Goal: Task Accomplishment & Management: Manage account settings

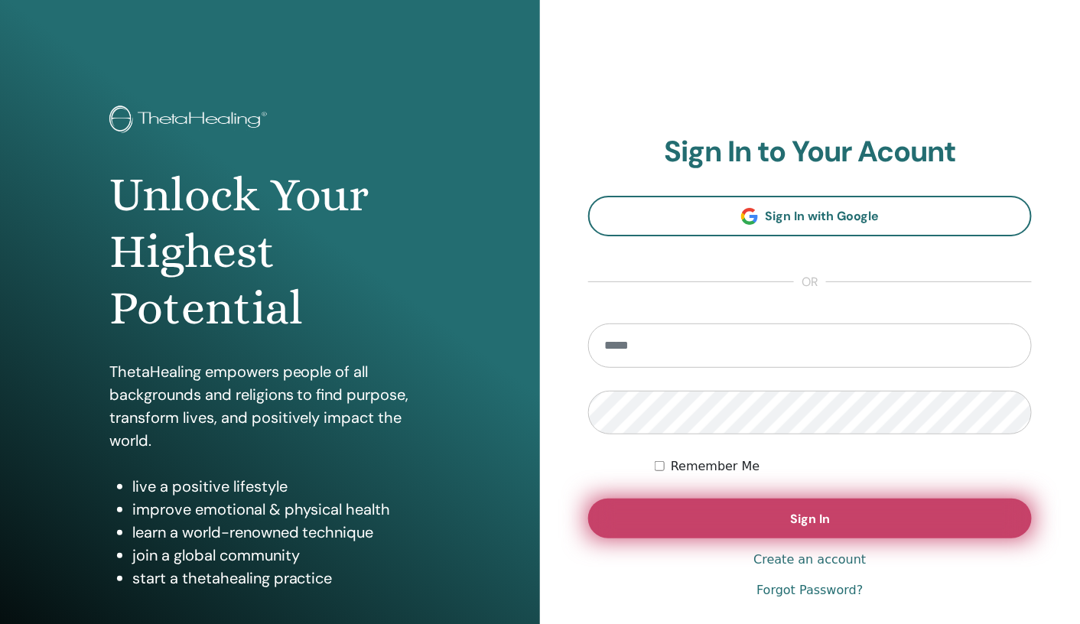
type input "**********"
click at [728, 513] on button "Sign In" at bounding box center [810, 519] width 444 height 40
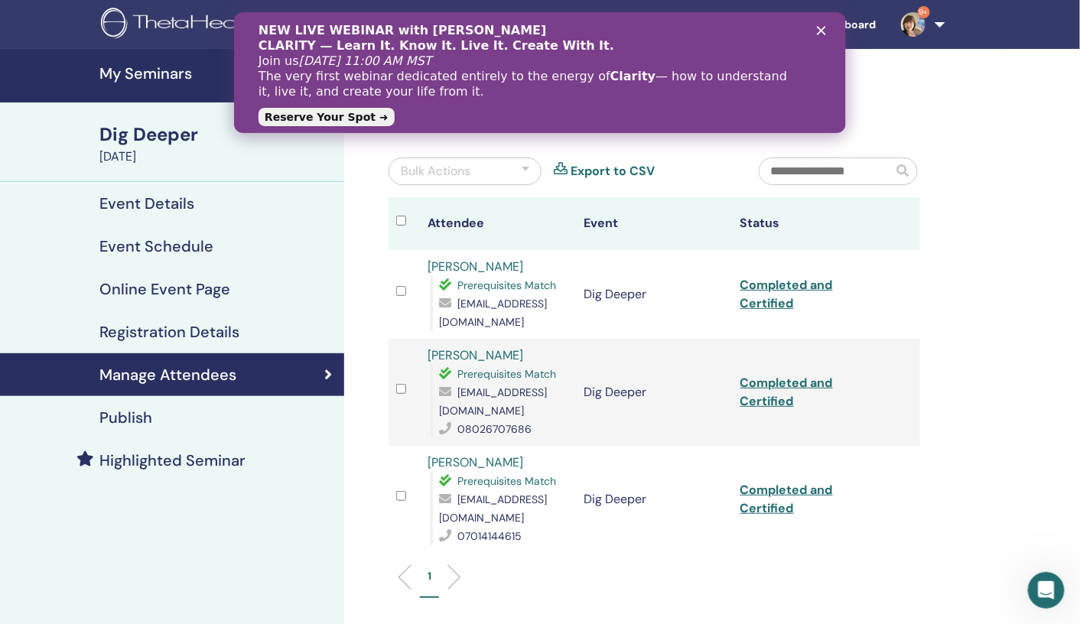
click at [158, 73] on h4 "My Seminars" at bounding box center [217, 73] width 236 height 18
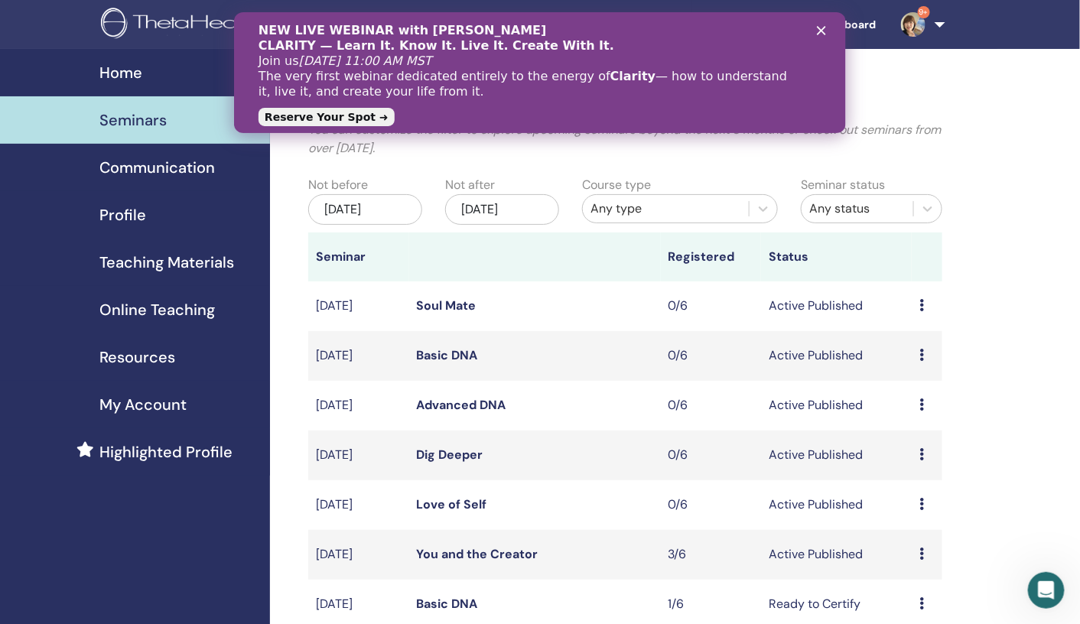
click at [821, 30] on polygon "クローズ" at bounding box center [820, 30] width 9 height 9
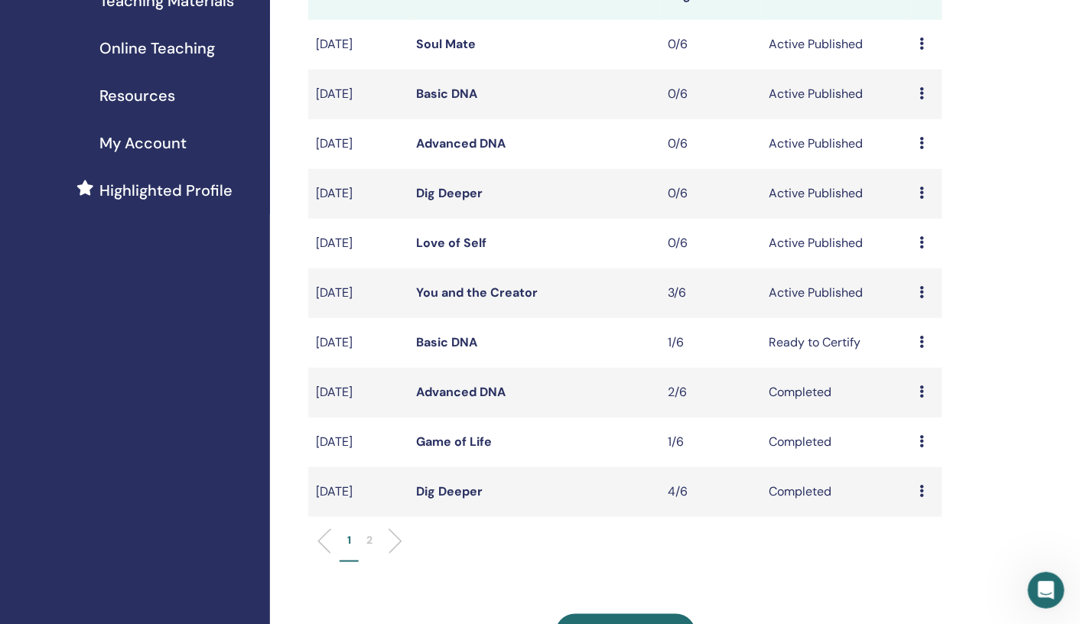
scroll to position [274, 0]
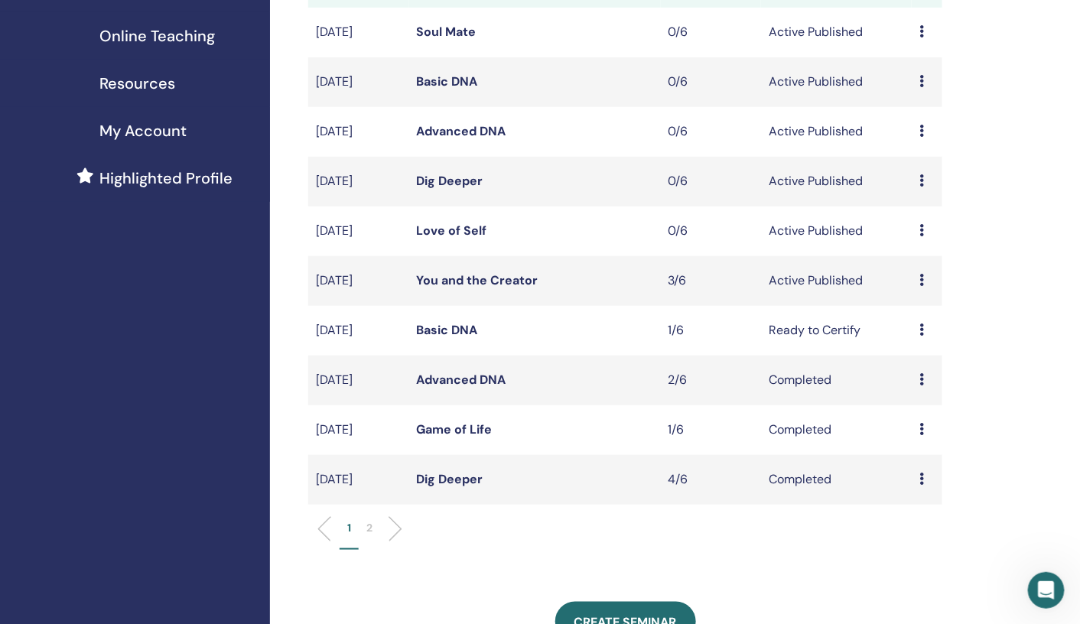
click at [925, 279] on div "Preview Edit Attendees Cancel" at bounding box center [927, 281] width 15 height 18
click at [918, 340] on link "Attendees" at bounding box center [921, 338] width 58 height 16
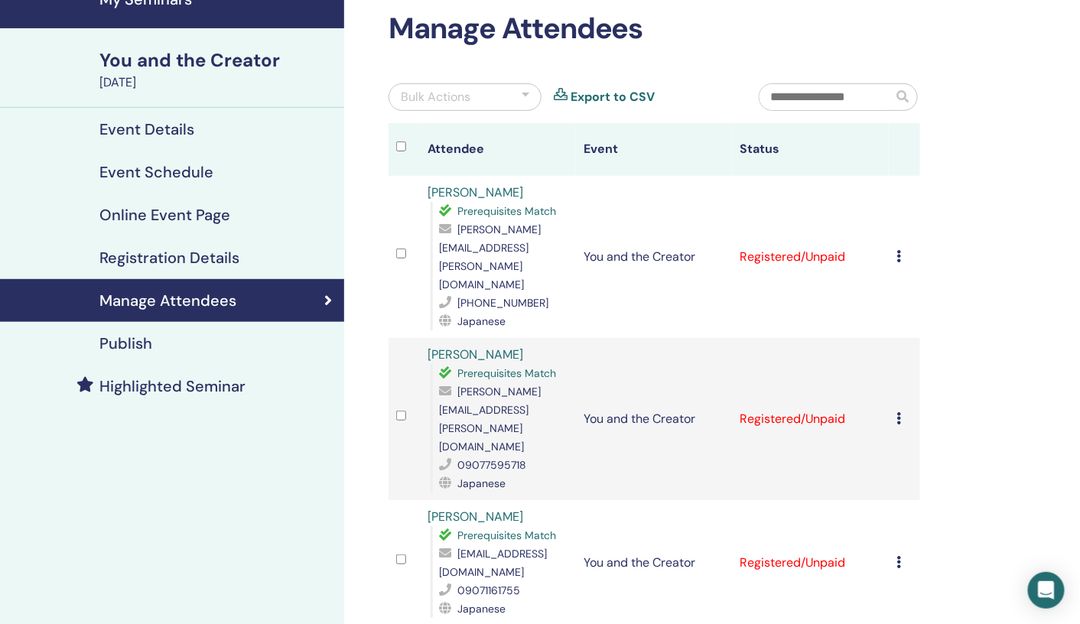
scroll to position [93, 0]
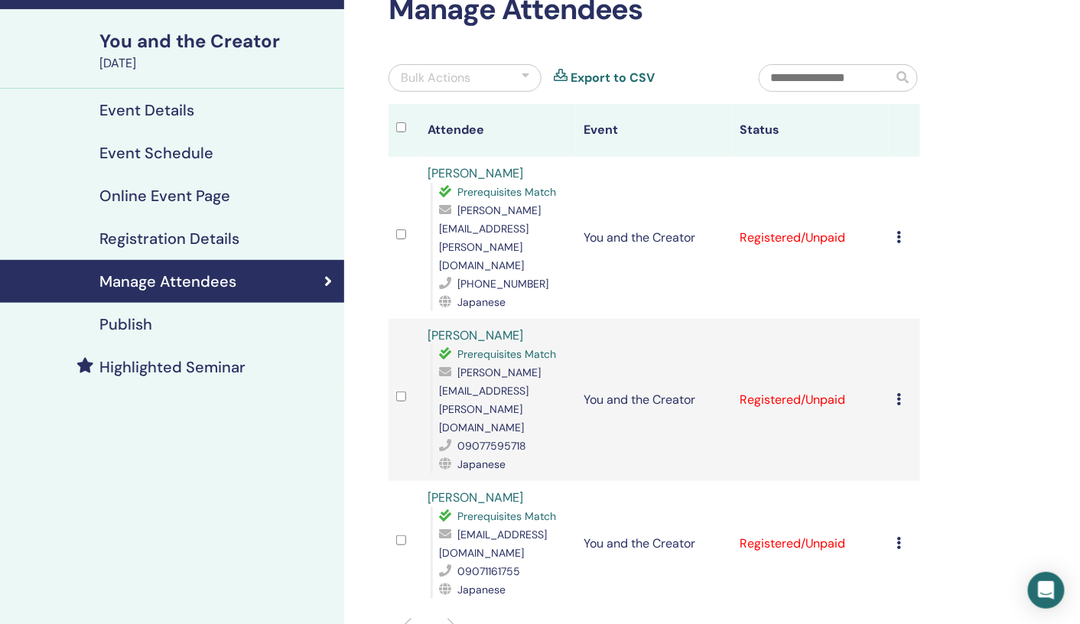
drag, startPoint x: 947, startPoint y: 384, endPoint x: 995, endPoint y: 273, distance: 121.0
click at [995, 273] on div "Manage Attendees Bulk Actions Export to CSV Attendee Event Status Yukiyo Kokubo…" at bounding box center [704, 419] width 720 height 926
click at [901, 231] on icon at bounding box center [899, 237] width 5 height 12
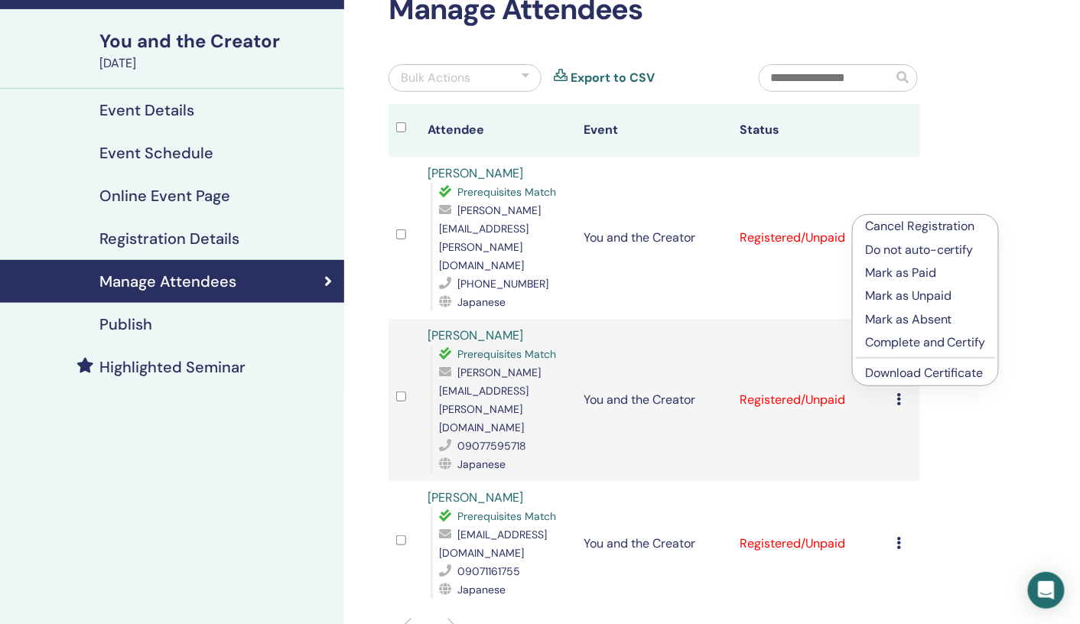
click at [898, 338] on p "Complete and Certify" at bounding box center [925, 343] width 121 height 18
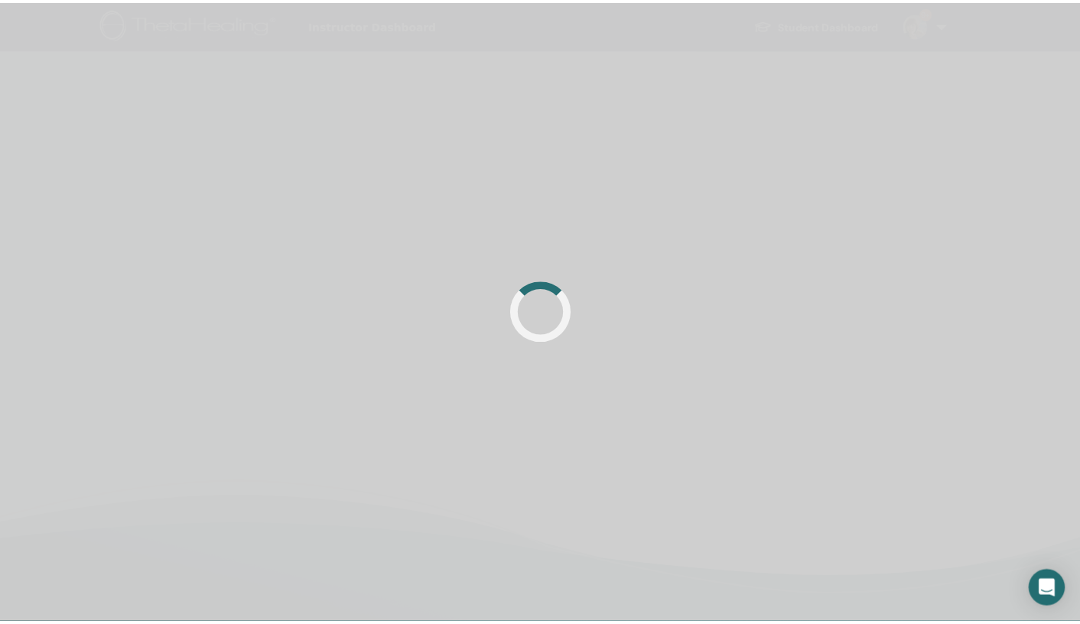
scroll to position [93, 0]
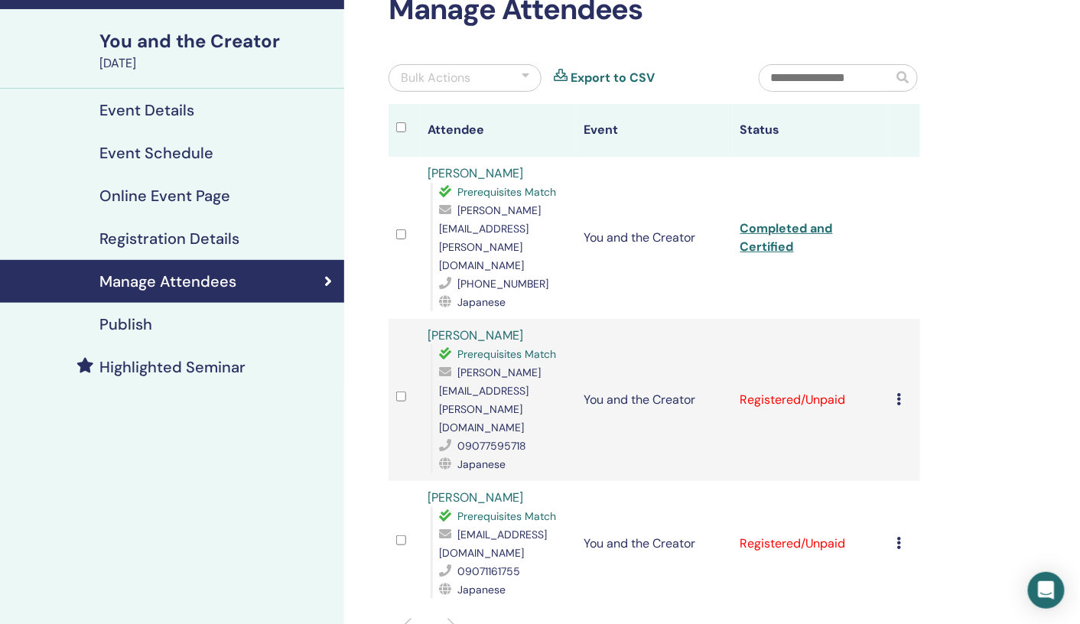
click at [901, 393] on icon at bounding box center [899, 399] width 5 height 12
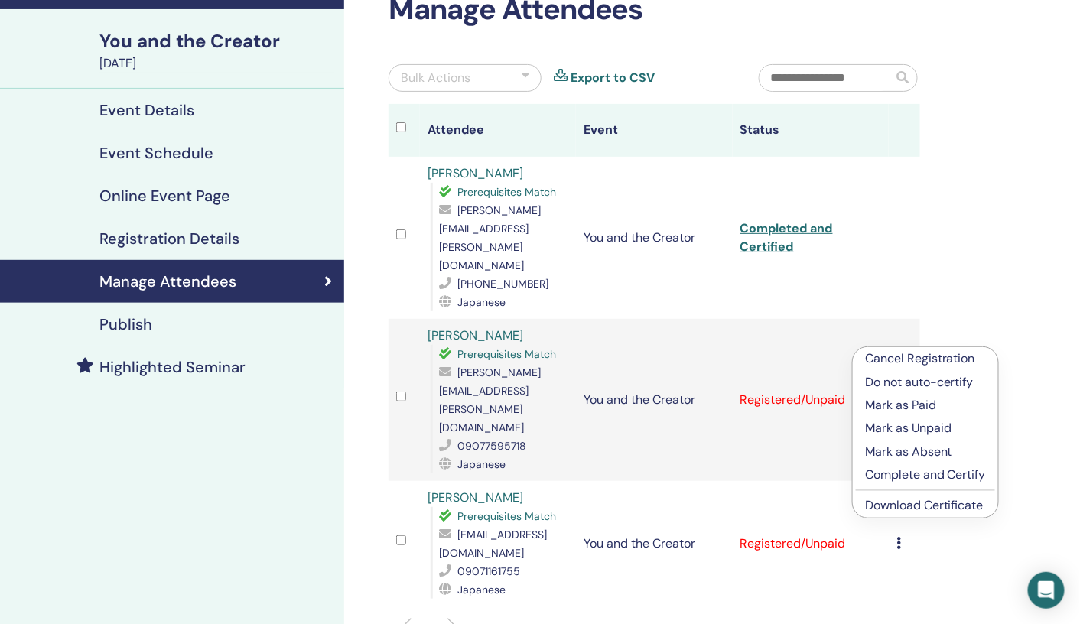
click at [889, 477] on p "Complete and Certify" at bounding box center [925, 475] width 121 height 18
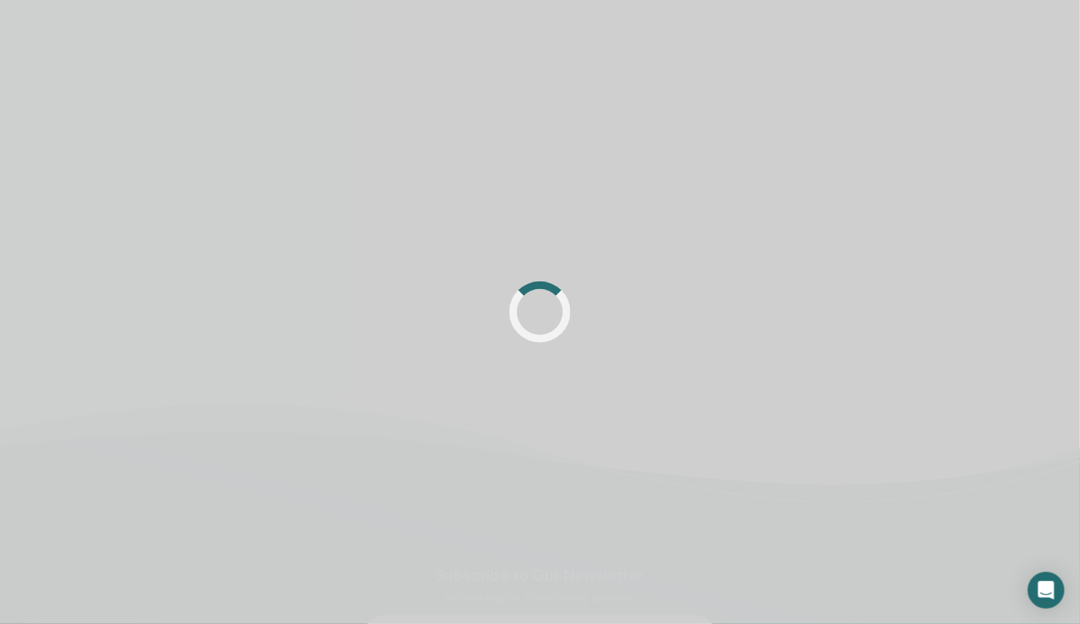
scroll to position [93, 0]
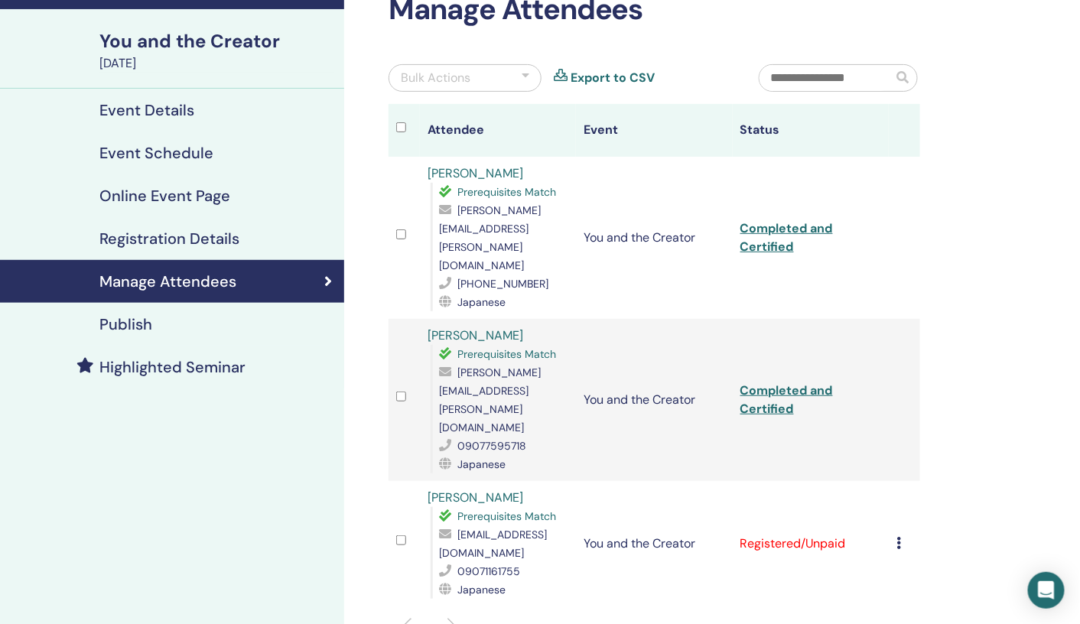
click at [901, 537] on icon at bounding box center [899, 543] width 5 height 12
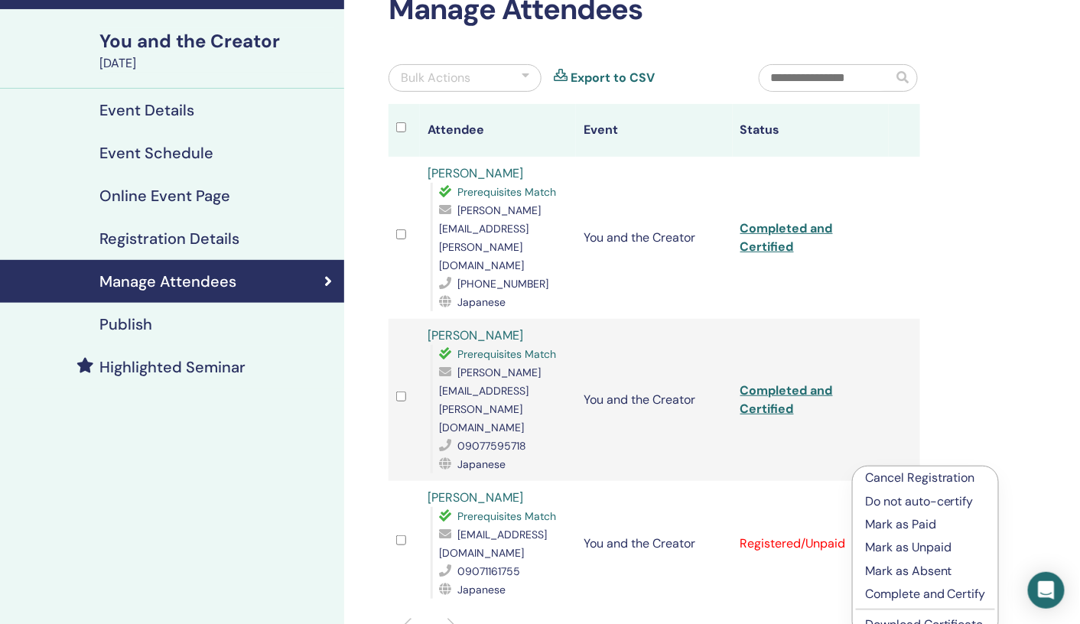
click at [891, 596] on p "Complete and Certify" at bounding box center [925, 594] width 121 height 18
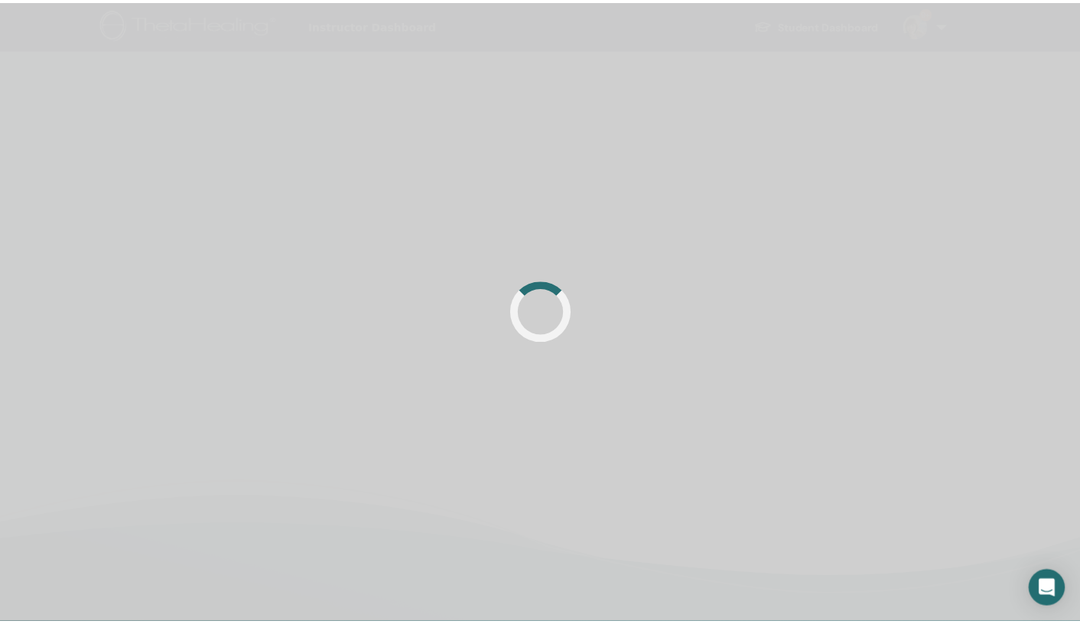
scroll to position [93, 0]
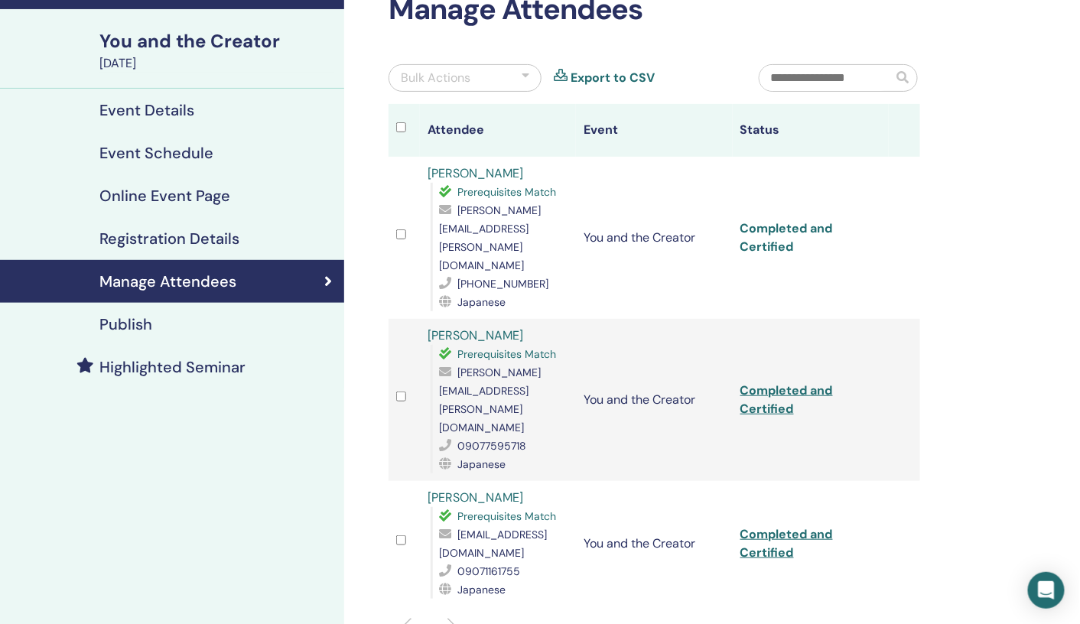
click at [764, 220] on link "Completed and Certified" at bounding box center [787, 237] width 93 height 34
click at [767, 220] on link "Completed and Certified" at bounding box center [787, 237] width 93 height 34
